Goal: Find specific page/section: Find specific page/section

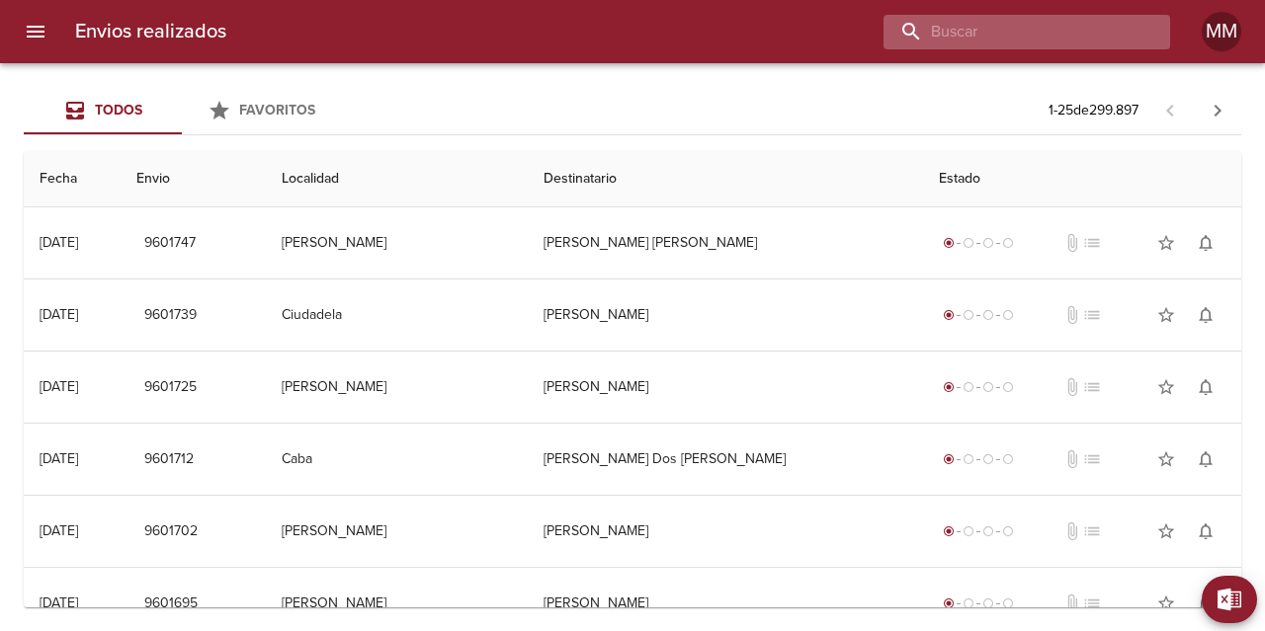
paste input "[PERSON_NAME]"
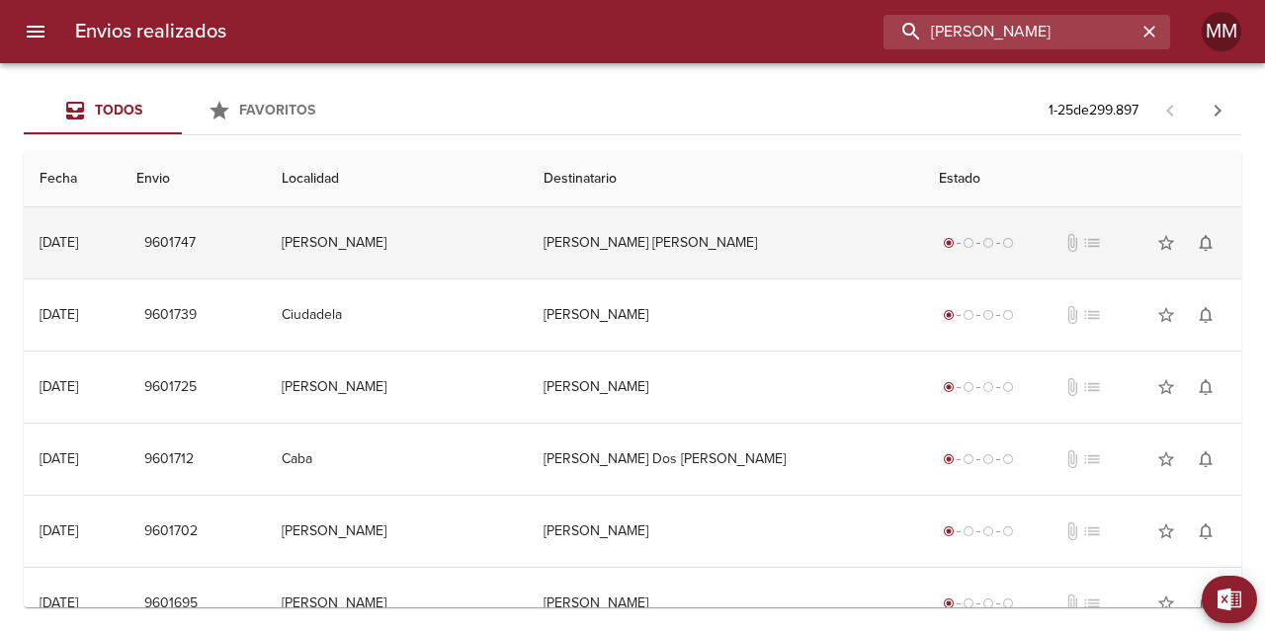
type input "[PERSON_NAME]"
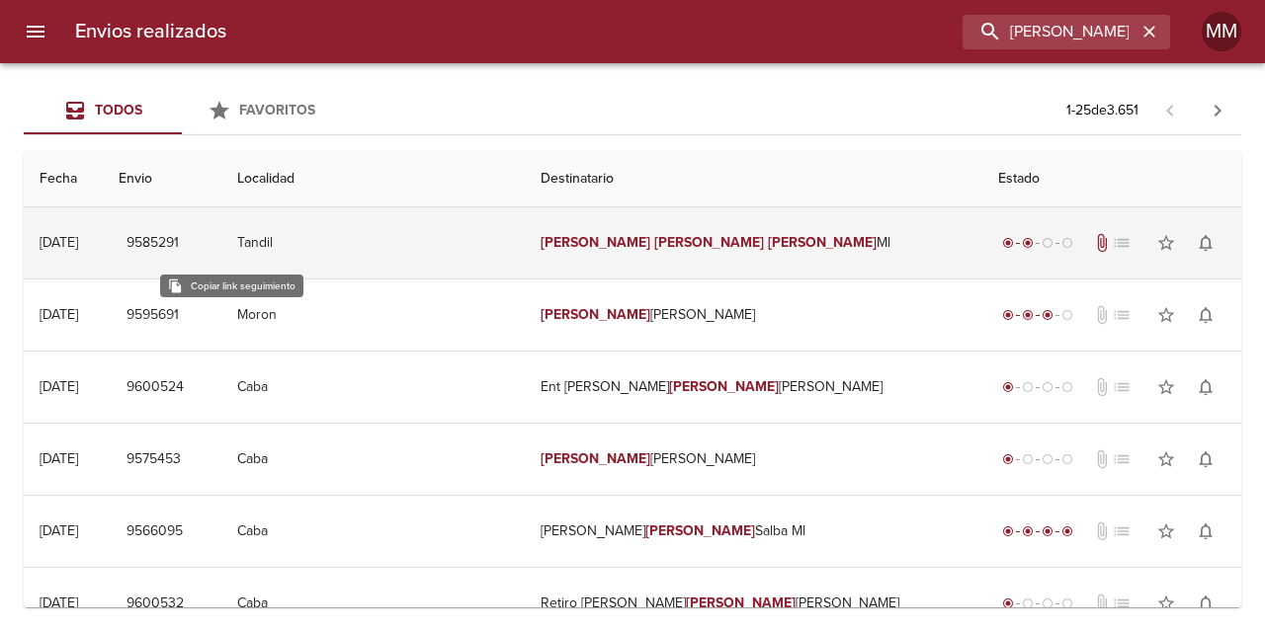
click at [179, 247] on span "9585291" at bounding box center [152, 243] width 52 height 25
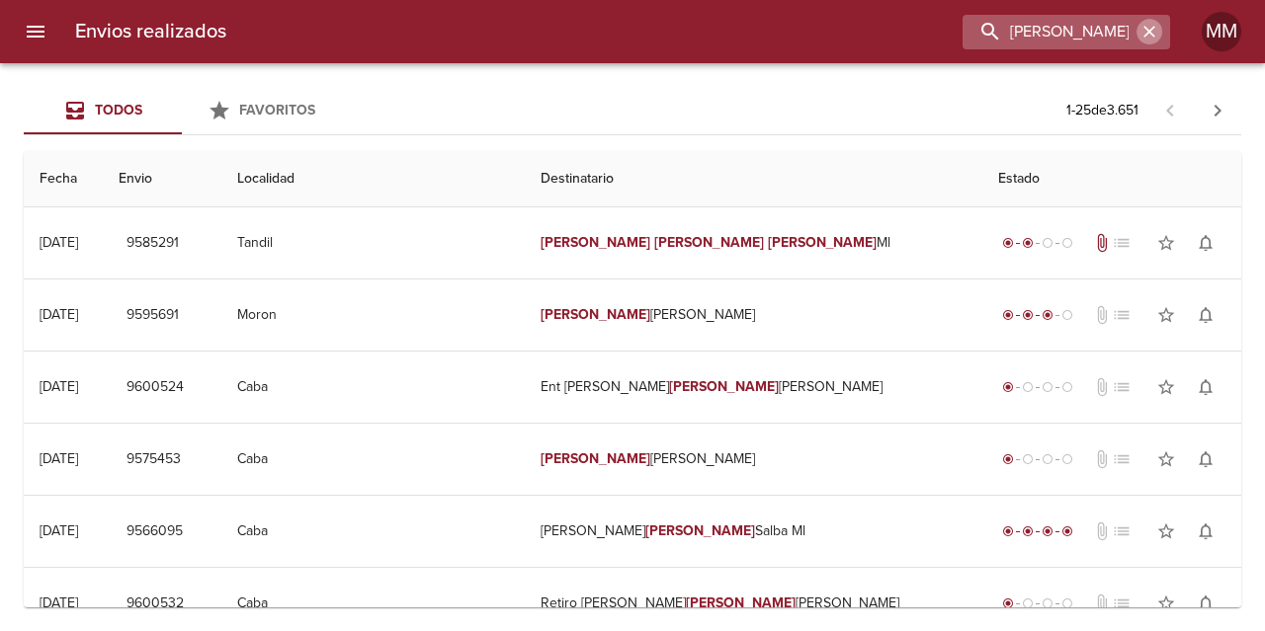
drag, startPoint x: 1151, startPoint y: 30, endPoint x: 1127, endPoint y: 23, distance: 24.7
click at [1147, 29] on icon "button" at bounding box center [1149, 32] width 12 height 12
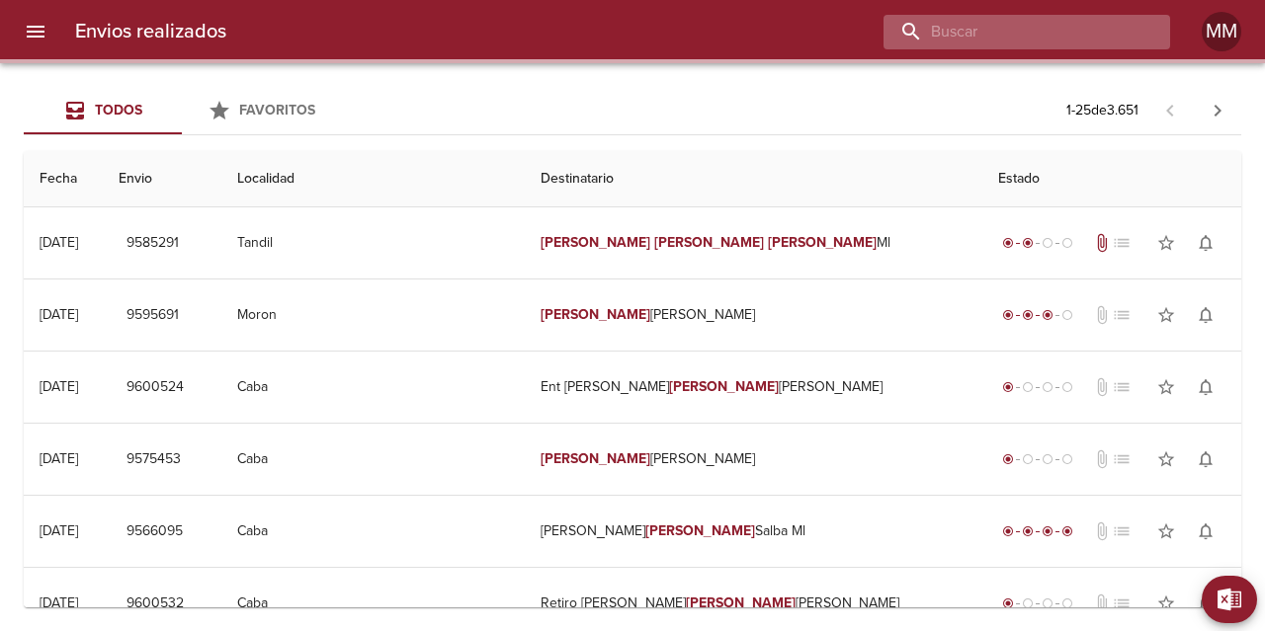
click at [1112, 26] on input "buscar" at bounding box center [1009, 32] width 253 height 35
type input "v"
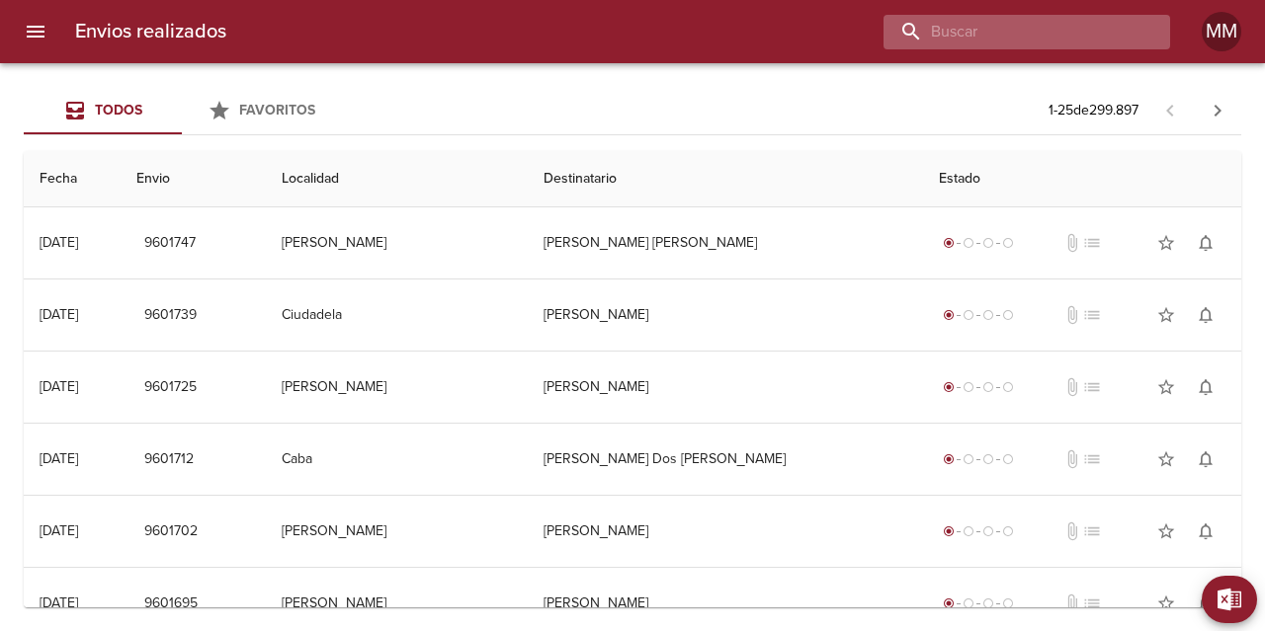
paste input "[PERSON_NAME] [PERSON_NAME]"
type input "[PERSON_NAME] [PERSON_NAME]"
